Goal: Register for event/course

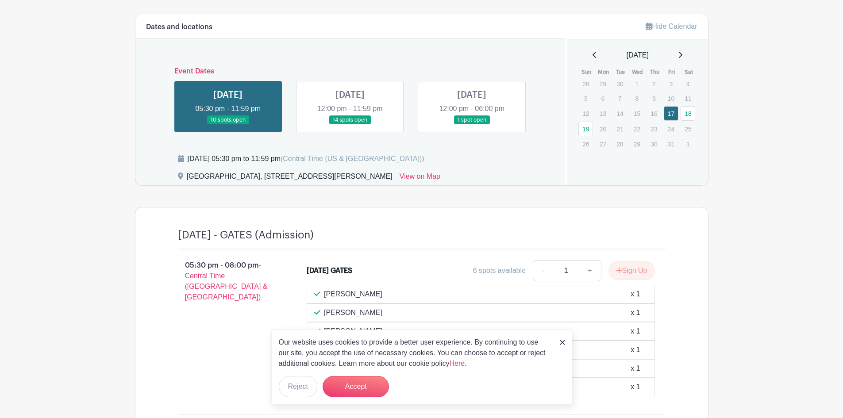
scroll to position [413, 0]
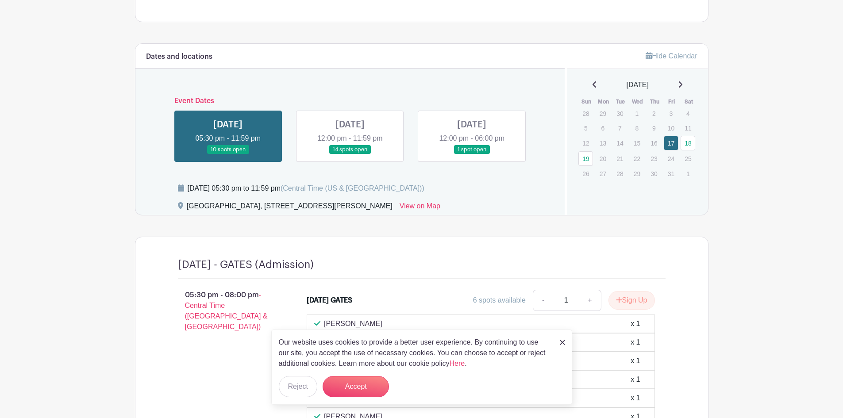
click at [350, 154] on link at bounding box center [350, 154] width 0 height 0
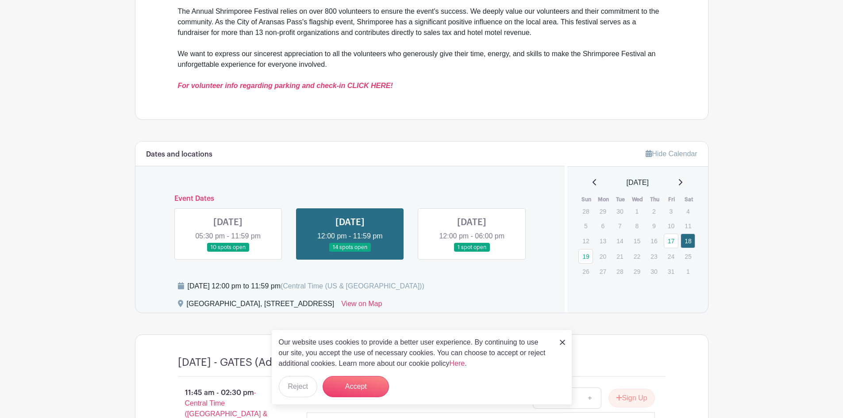
scroll to position [310, 0]
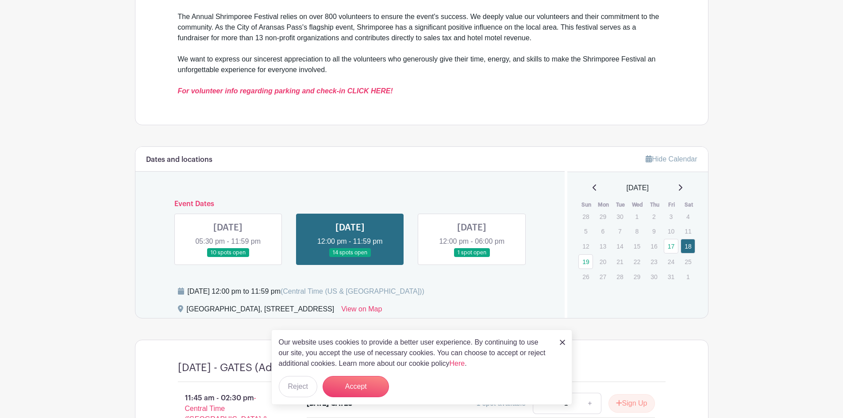
click at [472, 257] on link at bounding box center [472, 257] width 0 height 0
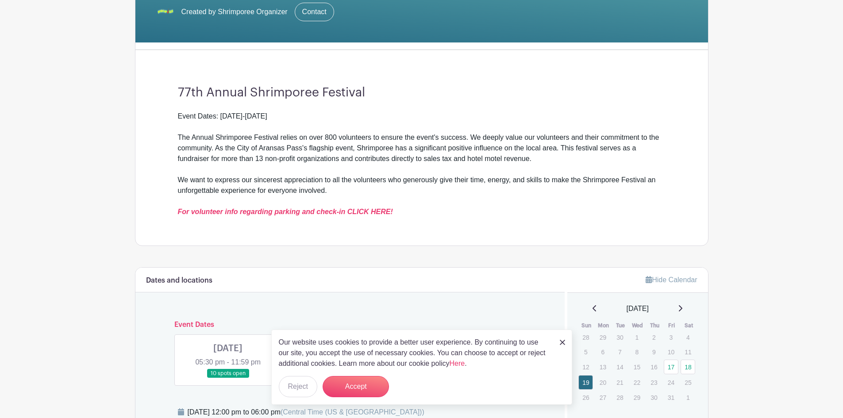
scroll to position [292, 0]
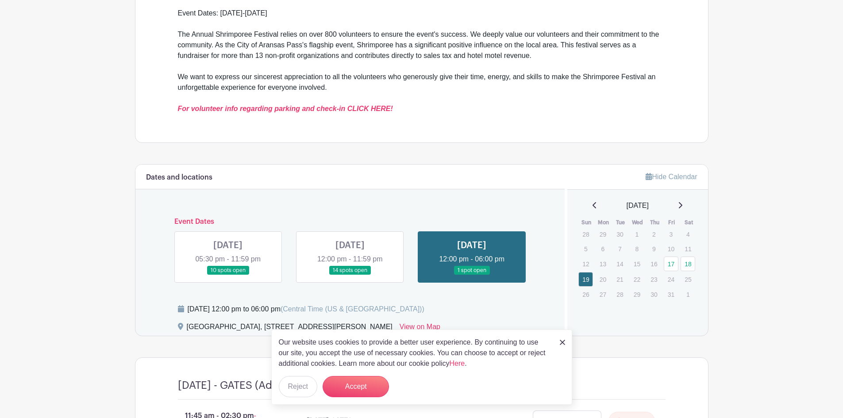
click at [228, 275] on link at bounding box center [228, 275] width 0 height 0
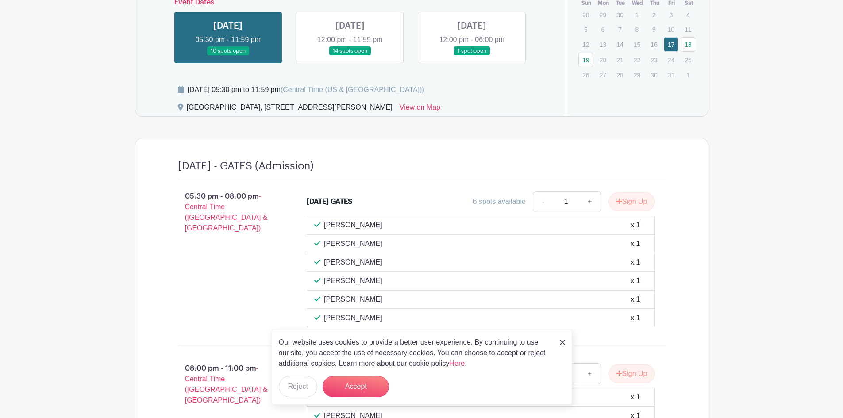
scroll to position [499, 0]
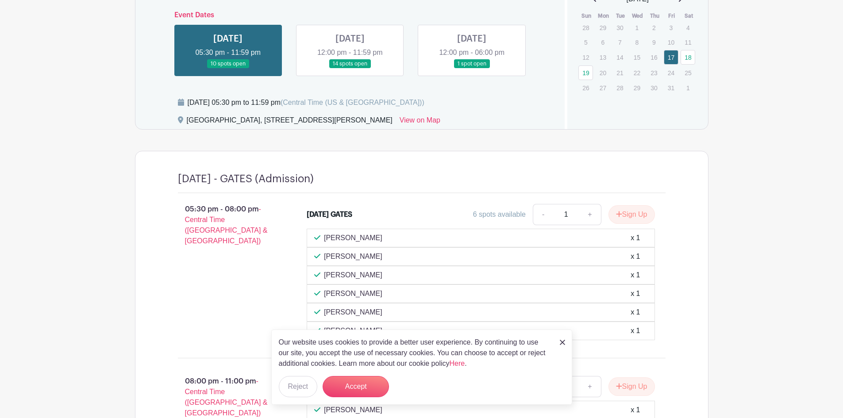
click at [472, 69] on link at bounding box center [472, 69] width 0 height 0
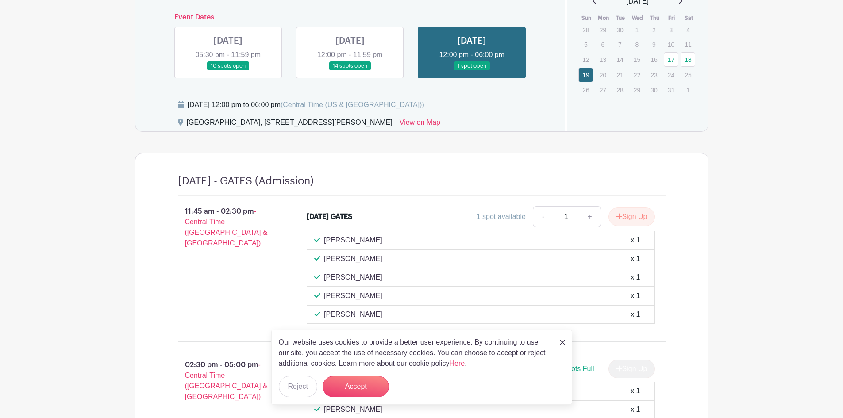
scroll to position [395, 0]
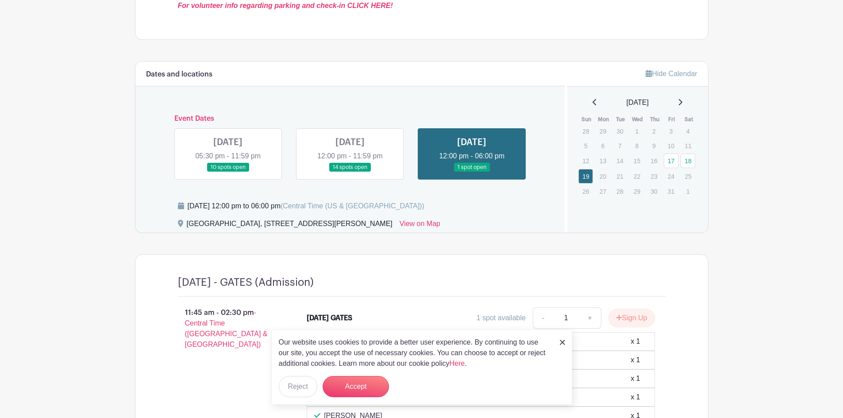
click at [350, 172] on link at bounding box center [350, 172] width 0 height 0
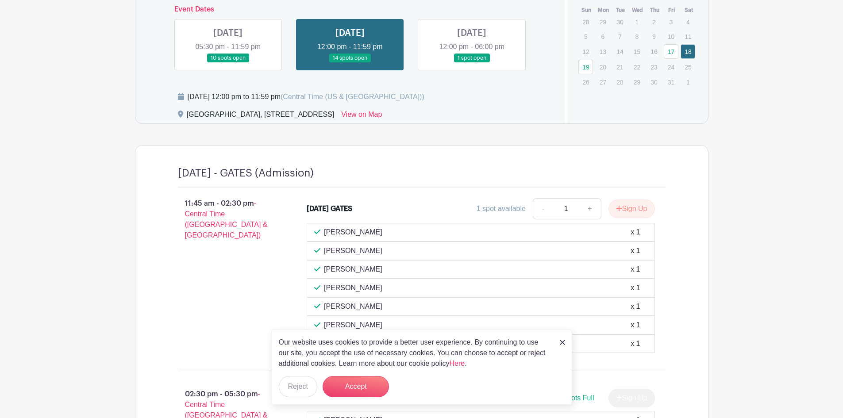
scroll to position [395, 0]
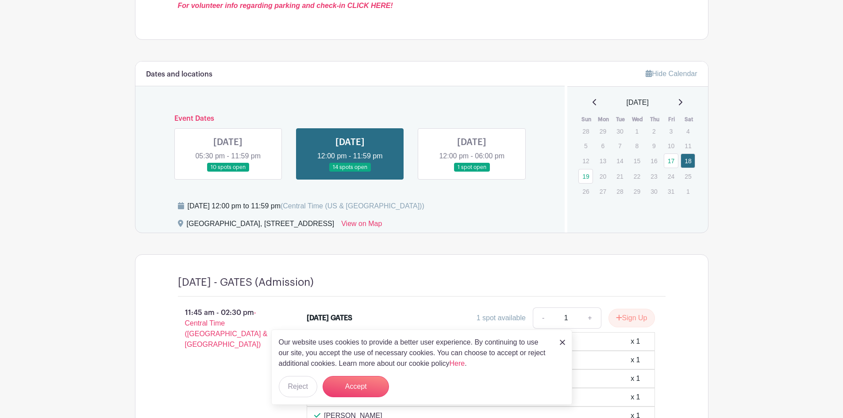
click at [228, 172] on link at bounding box center [228, 172] width 0 height 0
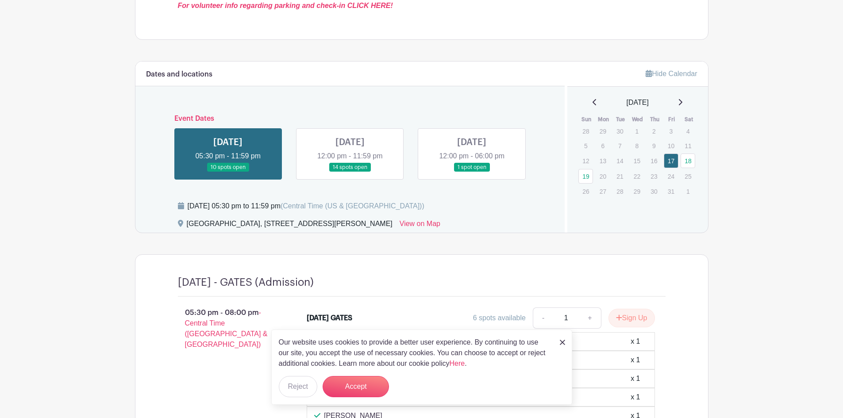
click at [228, 172] on link at bounding box center [228, 172] width 0 height 0
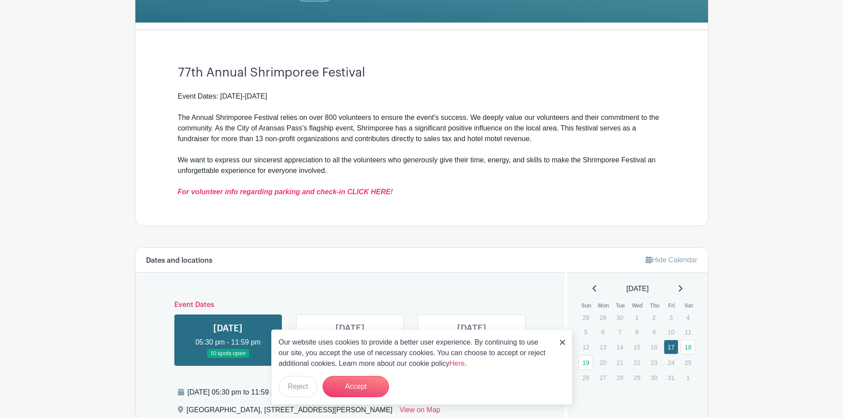
scroll to position [189, 0]
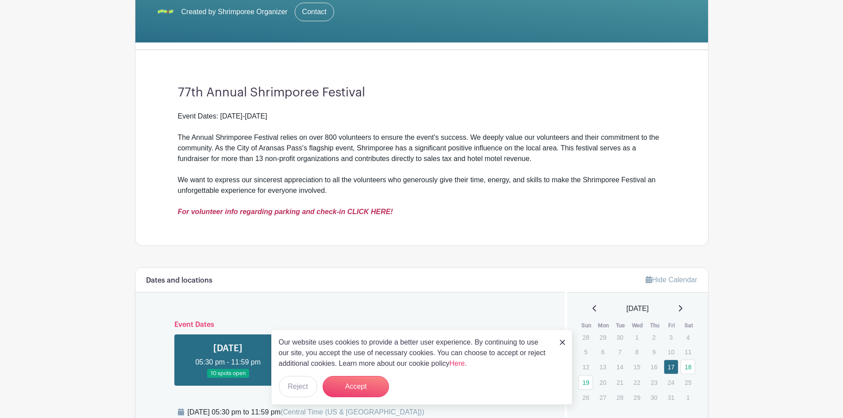
click at [271, 212] on em "For volunteer info regarding parking and check-in CLICK HERE!" at bounding box center [285, 212] width 215 height 8
click at [380, 211] on em "For volunteer info regarding parking and check-in CLICK HERE!" at bounding box center [285, 212] width 215 height 8
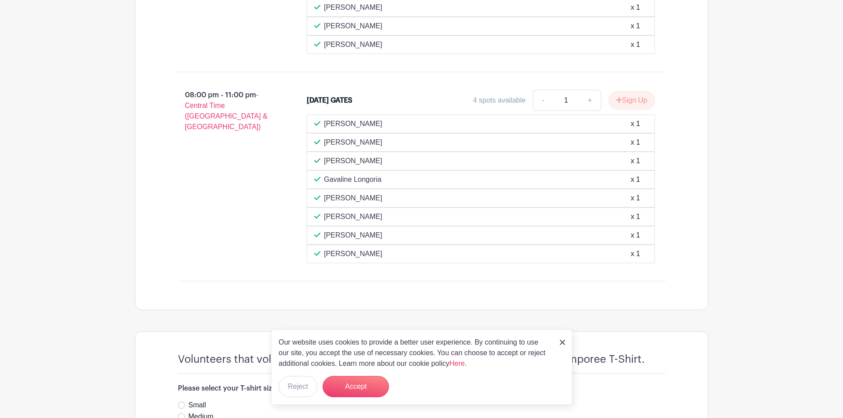
scroll to position [453, 0]
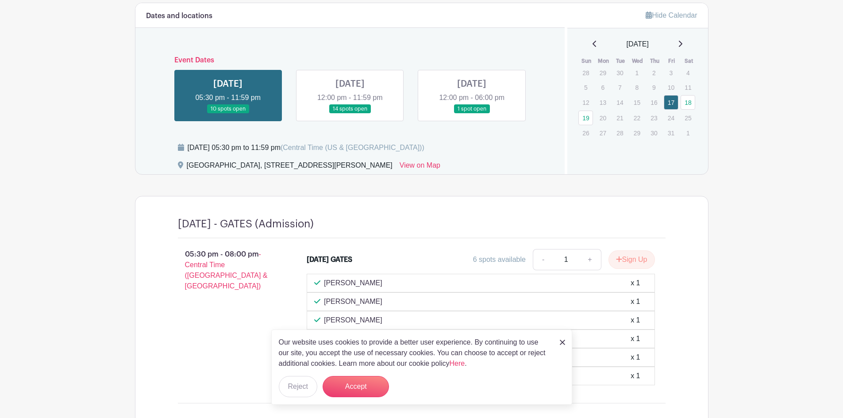
click at [350, 114] on link at bounding box center [350, 114] width 0 height 0
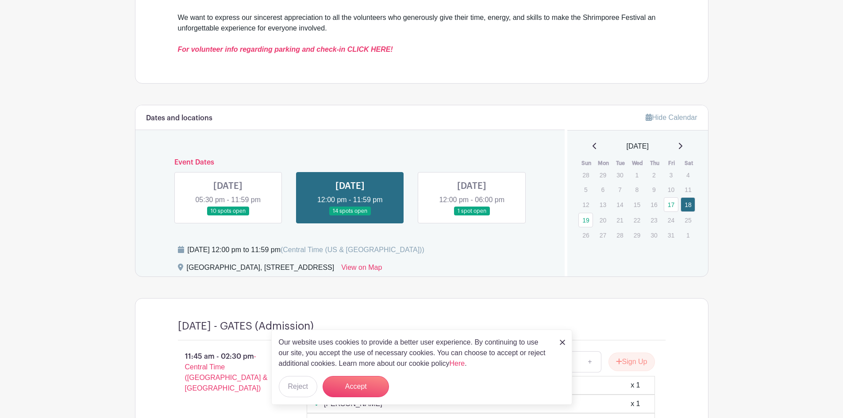
scroll to position [350, 0]
click at [472, 217] on link at bounding box center [472, 217] width 0 height 0
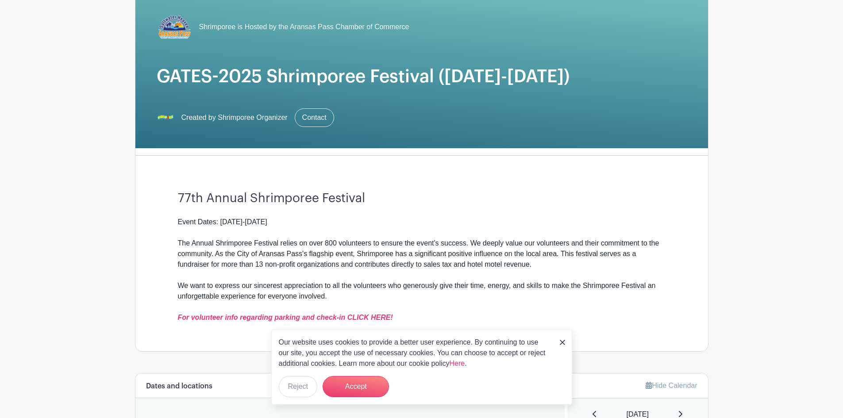
scroll to position [207, 0]
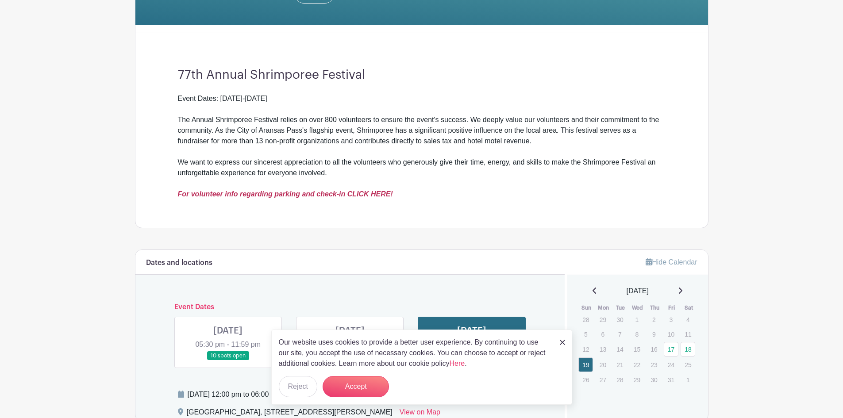
click at [373, 192] on em "For volunteer info regarding parking and check-in CLICK HERE!" at bounding box center [285, 194] width 215 height 8
